Goal: Task Accomplishment & Management: Use online tool/utility

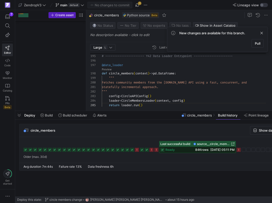
scroll to position [18, 42]
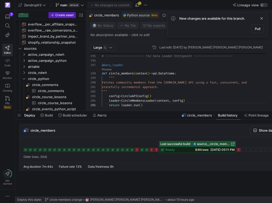
click at [159, 141] on button "Last successful build source__circle_members__circle_members ready 84K rows [DA…" at bounding box center [197, 147] width 77 height 12
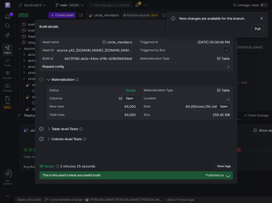
scroll to position [45, 0]
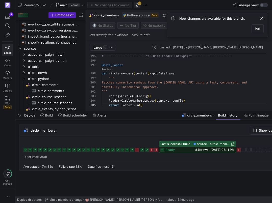
click at [138, 4] on span "button" at bounding box center [137, 5] width 6 height 6
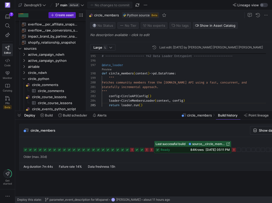
click at [234, 150] on icon at bounding box center [233, 150] width 4 height 4
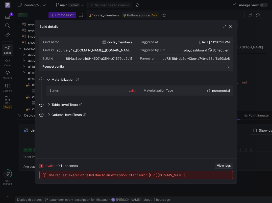
click at [222, 164] on span "View logs" at bounding box center [224, 166] width 14 height 4
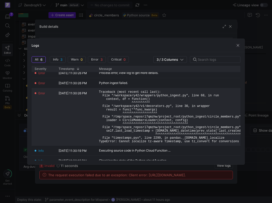
scroll to position [0, 0]
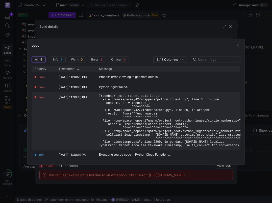
click at [164, 135] on pre "Traceback (most recent call last): File "/workspace/y42/wrappers/python_ingest.…" at bounding box center [196, 120] width 194 height 53
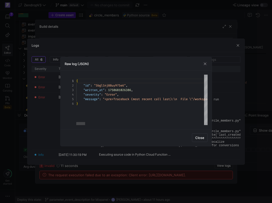
scroll to position [9, 58]
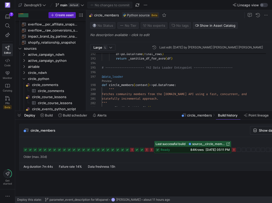
scroll to position [27, 0]
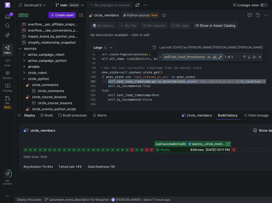
type textarea "self.last_load_timestamp = [DOMAIN_NAME]_datetime(prev_state['last_created_at_u…"
click at [189, 80] on div "self . state = PaginationState ( ) self . all_rows : List [ Dict [ str , Any ] …" at bounding box center [199, 87] width 227 height 949
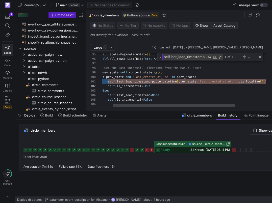
click at [189, 80] on div "self . state = PaginationState ( ) self . all_rows : List [ Dict [ str , Any ] …" at bounding box center [199, 87] width 227 height 949
click at [186, 87] on div "self . state = PaginationState ( ) self . all_rows : List [ Dict [ str , Any ] …" at bounding box center [199, 87] width 227 height 949
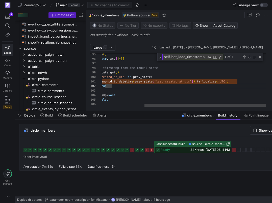
scroll to position [0, 194]
click at [245, 81] on div "self . state = PaginationState ( ) self . all_rows : List [ Dict [ str , Any ] …" at bounding box center [156, 87] width 227 height 949
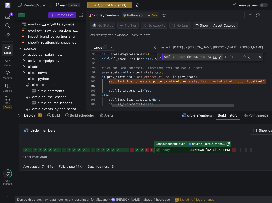
scroll to position [5, 178]
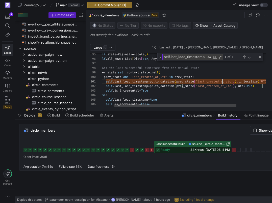
click at [222, 82] on div "self . state = PaginationState ( ) self . all_rows : List [ Dict [ str , Any ] …" at bounding box center [197, 90] width 227 height 954
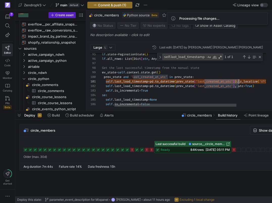
click at [222, 82] on div "self . state = PaginationState ( ) self . all_rows : List [ Dict [ str , Any ] …" at bounding box center [197, 90] width 227 height 954
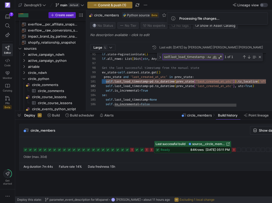
click at [222, 82] on div "self . state = PaginationState ( ) self . all_rows : List [ Dict [ str , Any ] …" at bounding box center [197, 90] width 227 height 954
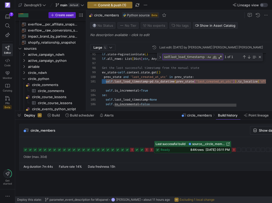
scroll to position [0, 0]
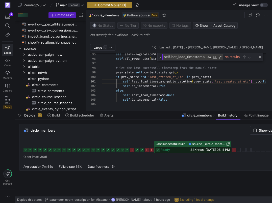
click at [125, 8] on button "Commit & push (1)" at bounding box center [109, 5] width 45 height 7
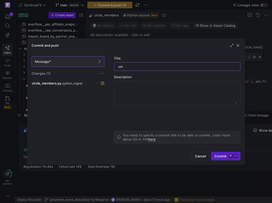
type input "c"
type input "circle"
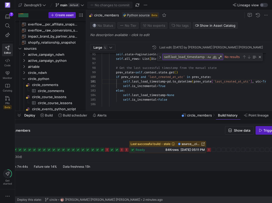
scroll to position [0, 55]
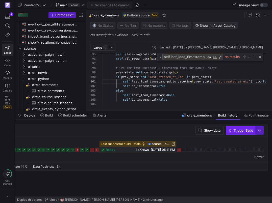
click at [247, 130] on span "Trigger Build" at bounding box center [243, 130] width 20 height 4
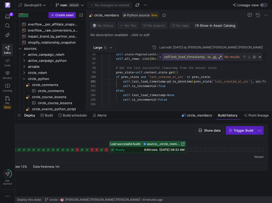
click at [159, 151] on span "[DATE] 08:32 AM" at bounding box center [171, 150] width 25 height 4
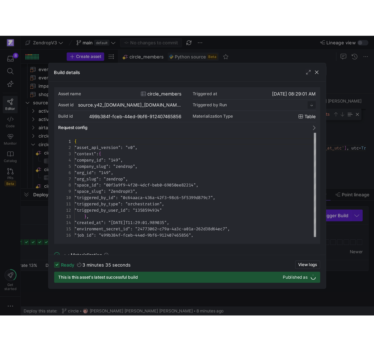
scroll to position [45, 0]
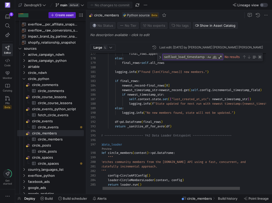
click at [258, 57] on div "Close (Escape)" at bounding box center [259, 57] width 4 height 4
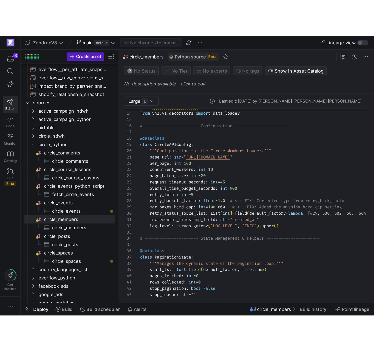
scroll to position [713, 0]
